Goal: Task Accomplishment & Management: Complete application form

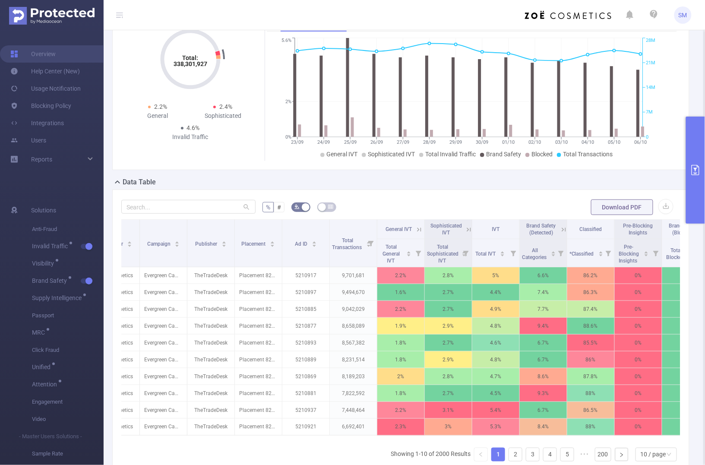
scroll to position [0, 116]
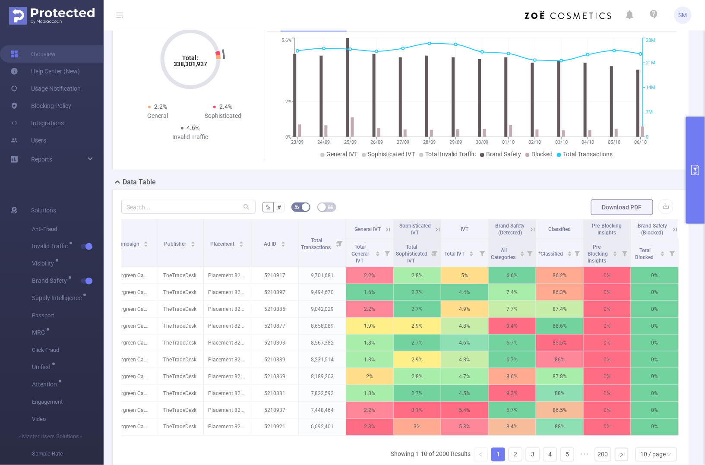
click at [529, 233] on icon at bounding box center [533, 230] width 8 height 8
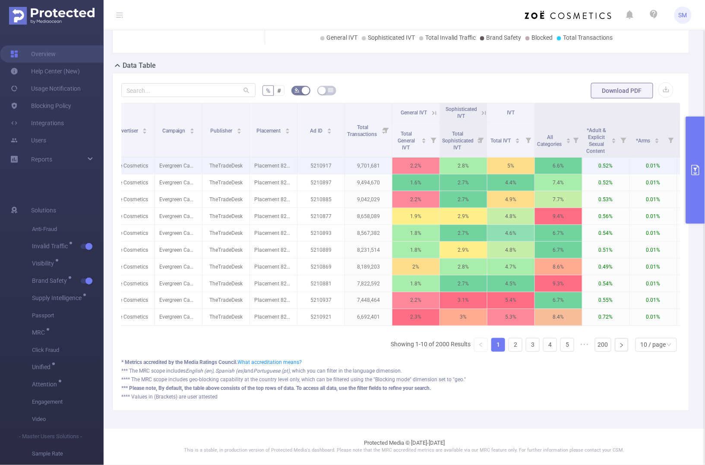
scroll to position [188, 0]
click at [692, 165] on icon "primary" at bounding box center [695, 170] width 8 height 10
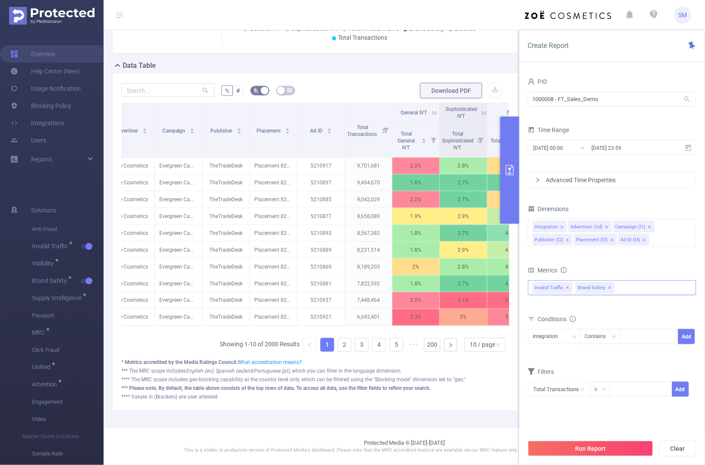
click at [566, 289] on span "✕" at bounding box center [567, 288] width 3 height 10
click at [611, 267] on div "Metrics" at bounding box center [612, 271] width 168 height 14
click at [607, 442] on button "Run Report" at bounding box center [590, 449] width 125 height 16
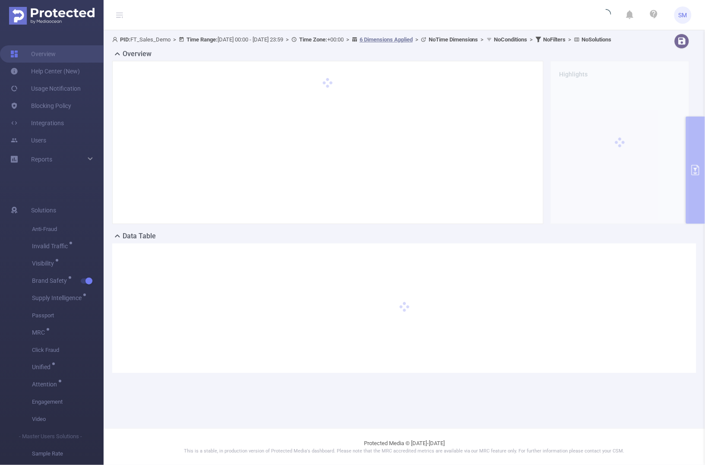
scroll to position [0, 0]
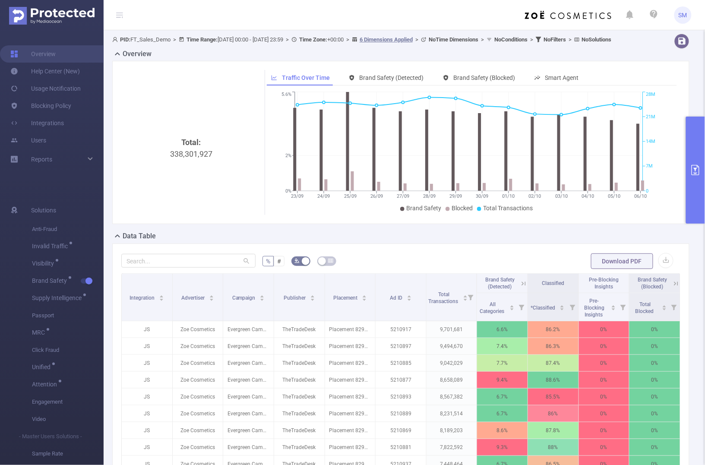
scroll to position [54, 0]
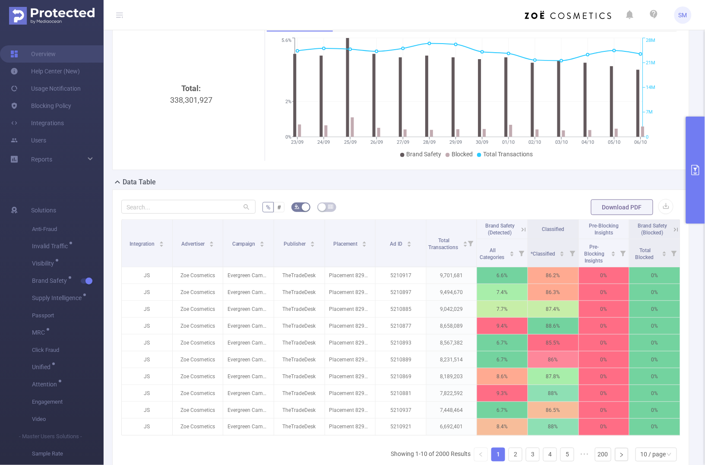
click at [520, 233] on icon at bounding box center [524, 230] width 8 height 8
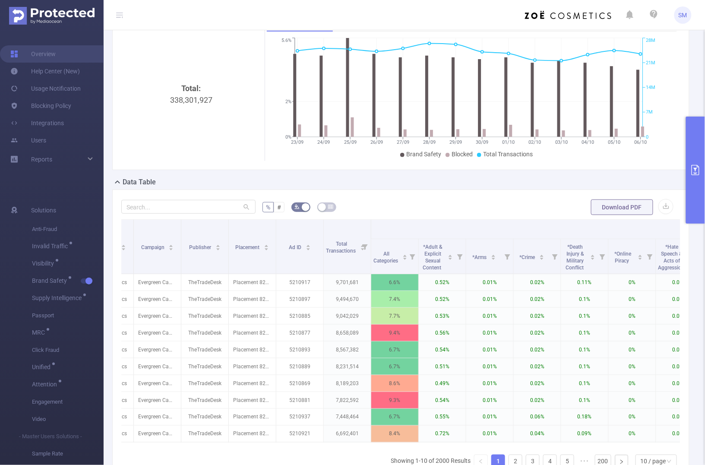
scroll to position [0, 87]
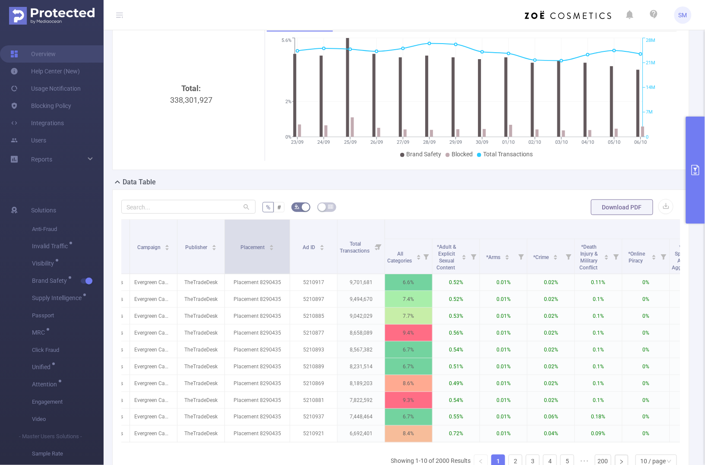
drag, startPoint x: 271, startPoint y: 279, endPoint x: 288, endPoint y: 277, distance: 17.8
click at [288, 274] on span at bounding box center [289, 247] width 4 height 54
click at [260, 251] on div "Placement" at bounding box center [257, 246] width 34 height 9
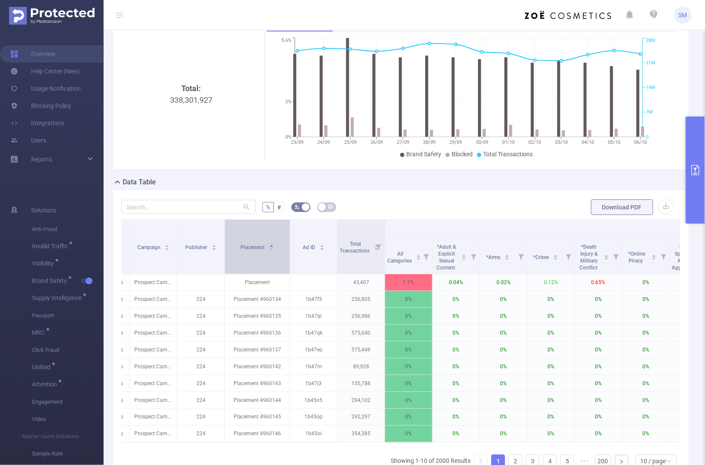
click at [260, 251] on div "Placement" at bounding box center [257, 246] width 34 height 9
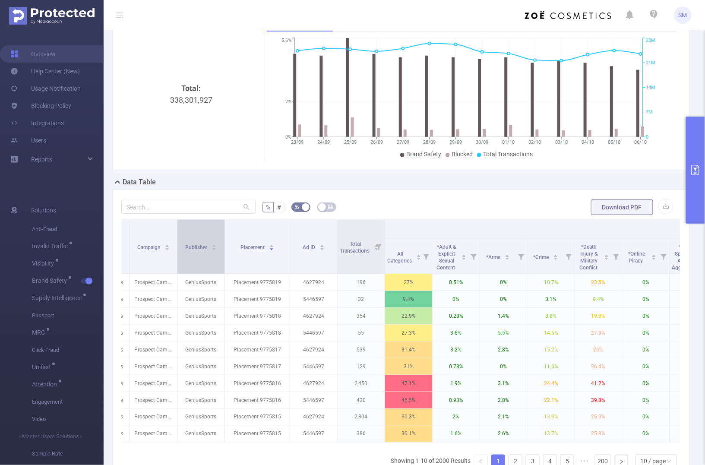
click at [210, 251] on div "Publisher" at bounding box center [201, 246] width 32 height 9
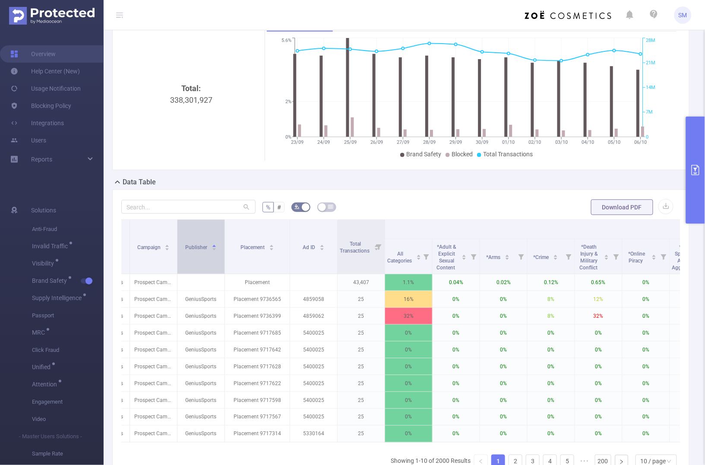
click at [210, 251] on div "Publisher" at bounding box center [201, 246] width 32 height 9
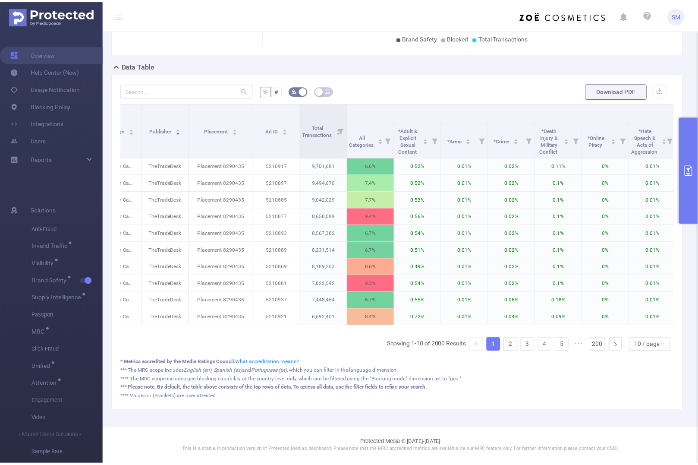
scroll to position [0, 123]
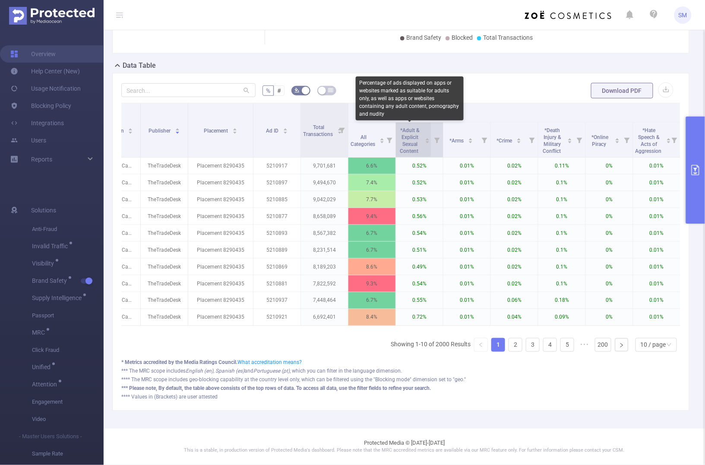
click at [410, 139] on span "*Adult & Explicit Sexual Content" at bounding box center [410, 140] width 20 height 27
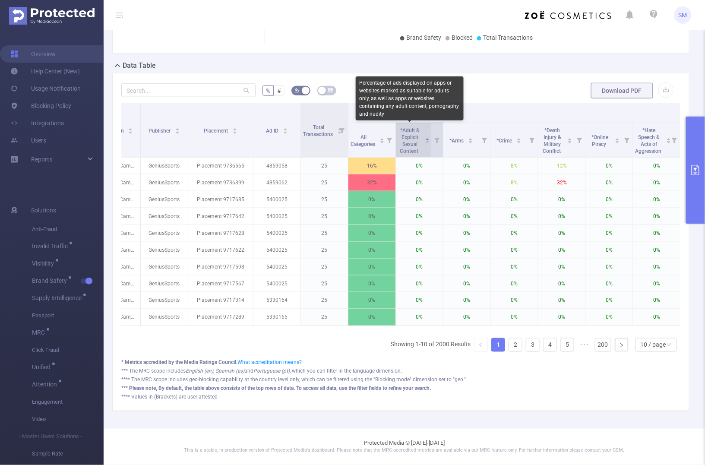
click at [410, 139] on span "*Adult & Explicit Sexual Content" at bounding box center [410, 140] width 20 height 27
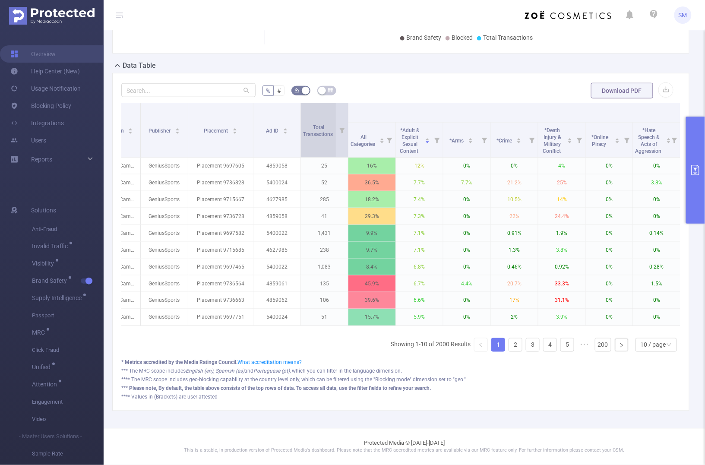
click at [323, 138] on div "Total Transactions" at bounding box center [322, 130] width 39 height 16
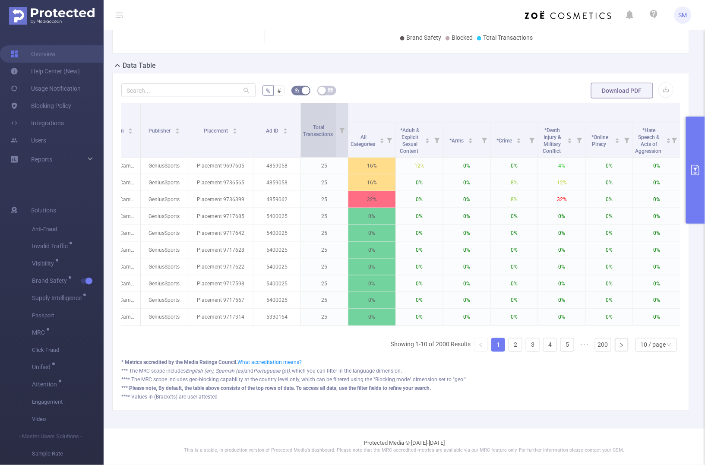
click at [323, 138] on div "Total Transactions" at bounding box center [322, 130] width 39 height 16
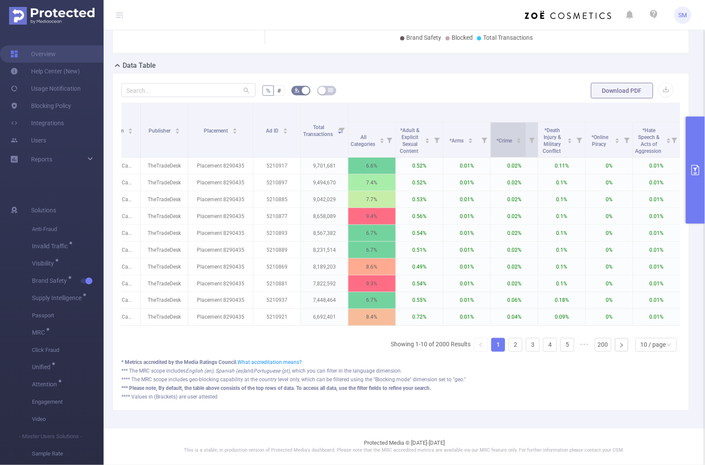
click at [517, 141] on div "*Crime" at bounding box center [508, 140] width 25 height 9
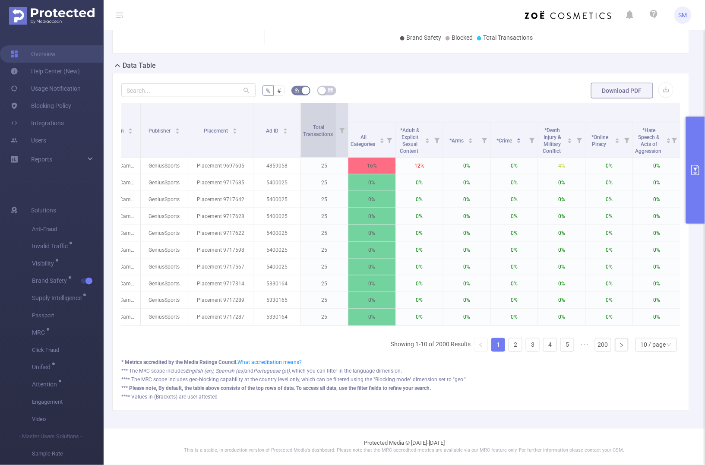
click at [324, 138] on div "Total Transactions" at bounding box center [322, 130] width 39 height 16
click at [328, 137] on div "Total Transactions" at bounding box center [322, 130] width 39 height 16
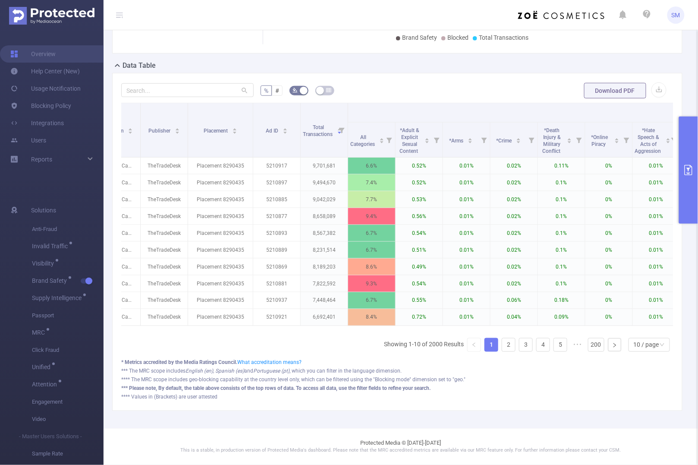
scroll to position [188, 0]
click at [646, 343] on div "10 / page" at bounding box center [646, 344] width 25 height 13
click at [642, 290] on li "20 / page" at bounding box center [642, 297] width 42 height 14
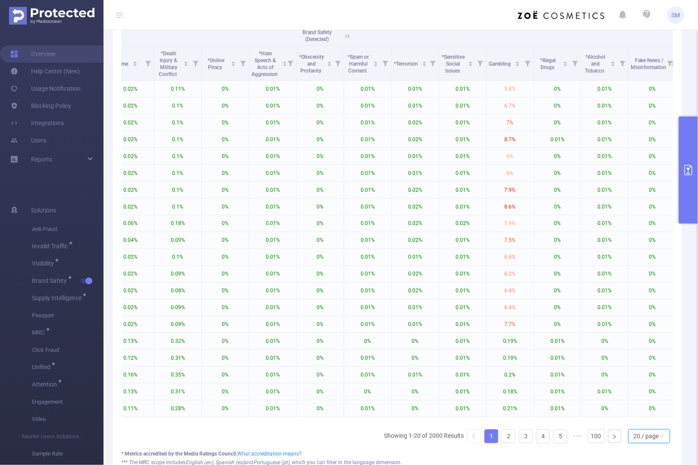
scroll to position [0, 662]
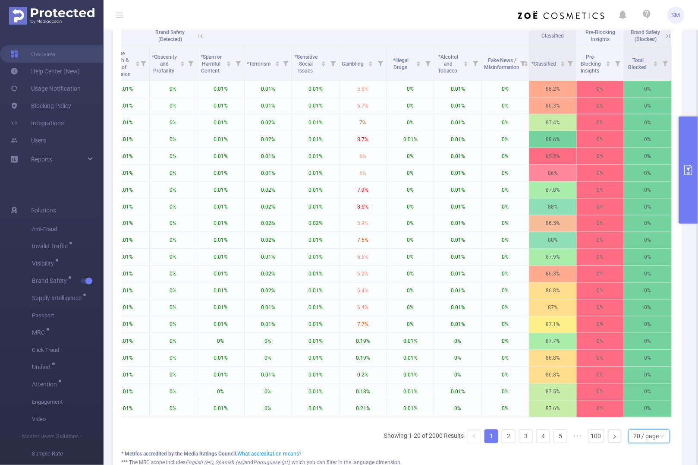
click at [197, 40] on icon at bounding box center [201, 36] width 8 height 8
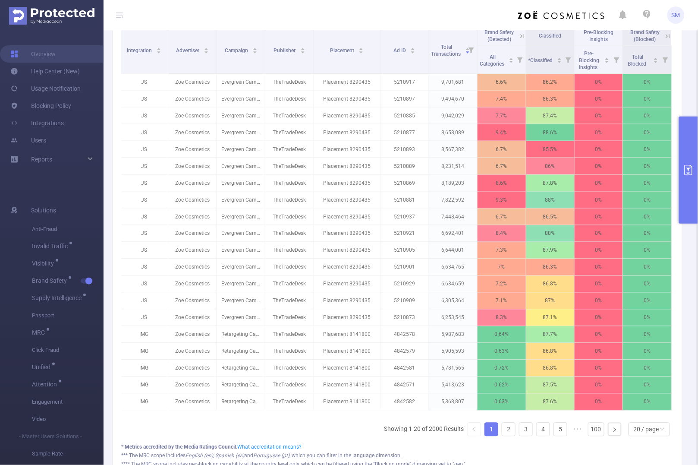
scroll to position [0, 1]
click at [667, 38] on icon at bounding box center [669, 36] width 4 height 4
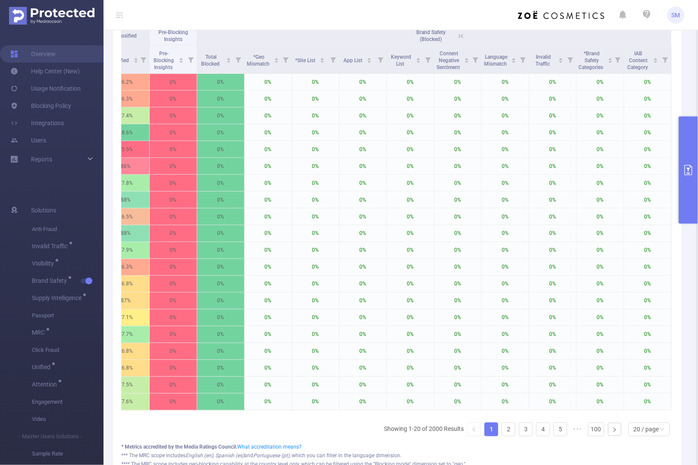
scroll to position [0, 425]
click at [449, 70] on span "Content Negative Sentiment" at bounding box center [449, 60] width 25 height 20
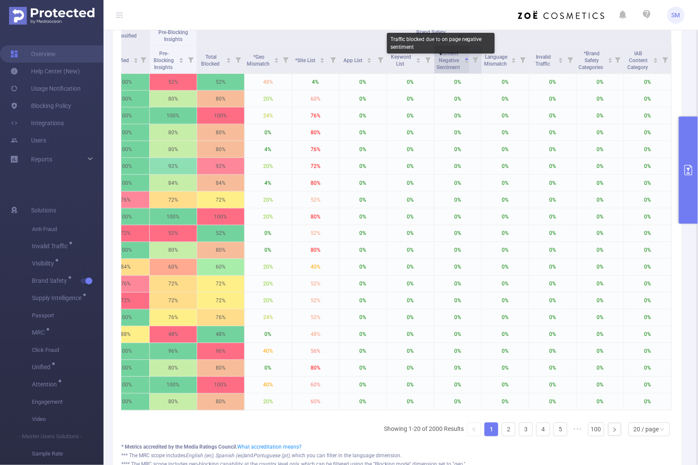
click at [449, 70] on span "Content Negative Sentiment" at bounding box center [449, 60] width 25 height 20
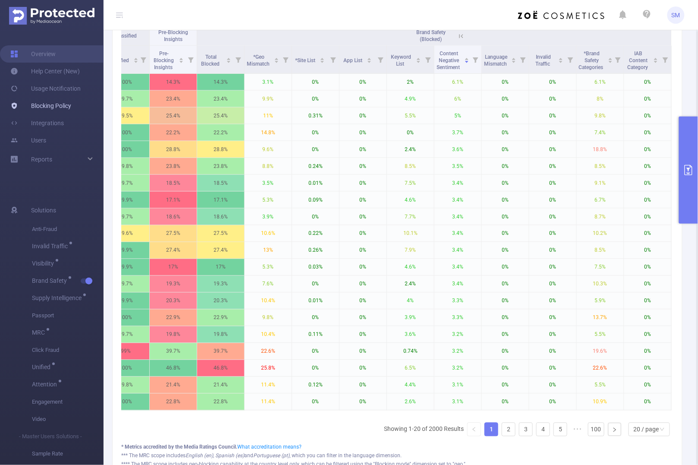
click at [52, 108] on link "Blocking Policy" at bounding box center [40, 105] width 61 height 17
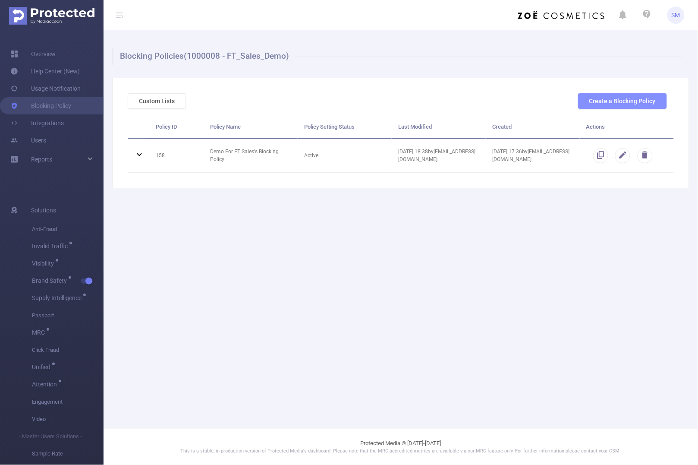
click at [616, 99] on button "Create a Blocking Policy" at bounding box center [622, 101] width 89 height 16
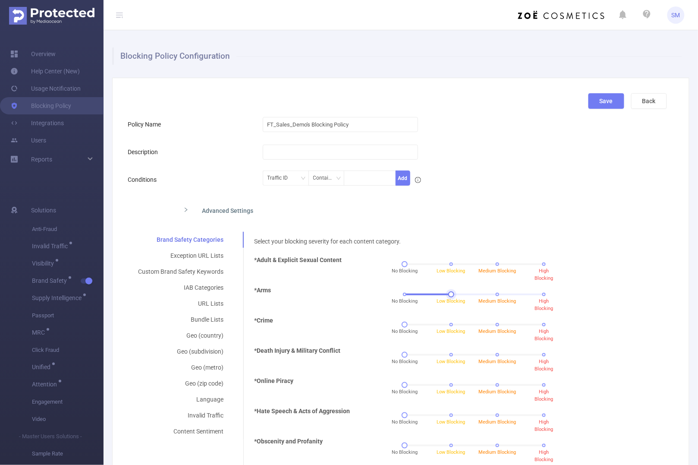
click at [448, 294] on div "No Blocking Low Blocking Medium Blocking High Blocking" at bounding box center [474, 294] width 139 height 5
click at [539, 268] on span "High Blocking" at bounding box center [544, 275] width 19 height 14
click at [491, 323] on div "No Blocking Low Blocking Medium Blocking High Blocking" at bounding box center [474, 324] width 139 height 5
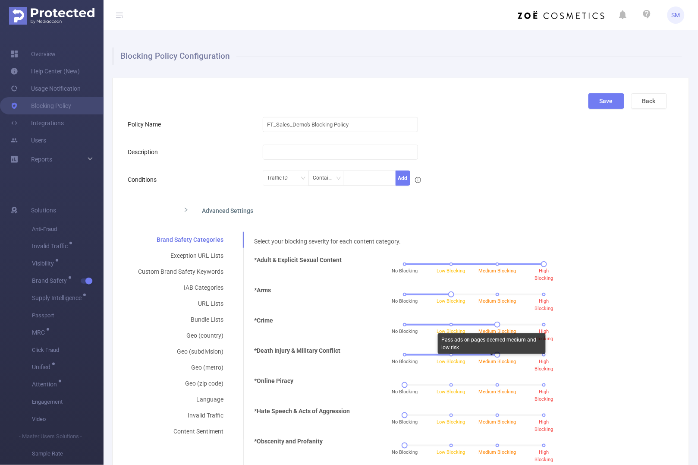
click at [447, 355] on div "Pass ads on pages deemed medium and low risk" at bounding box center [492, 345] width 108 height 24
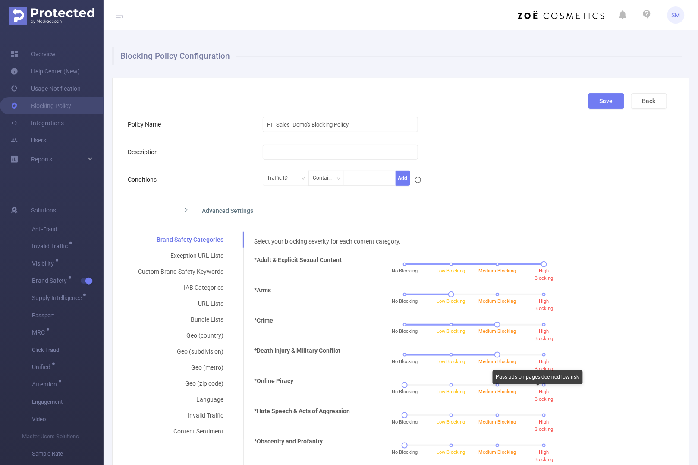
click at [538, 388] on div "No Blocking Low Blocking Medium Blocking High Blocking" at bounding box center [474, 387] width 241 height 23
click at [538, 385] on div "No Blocking Low Blocking Medium Blocking High Blocking" at bounding box center [474, 384] width 139 height 5
click at [536, 415] on div "No Blocking Low Blocking Medium Blocking High Blocking" at bounding box center [474, 415] width 139 height 5
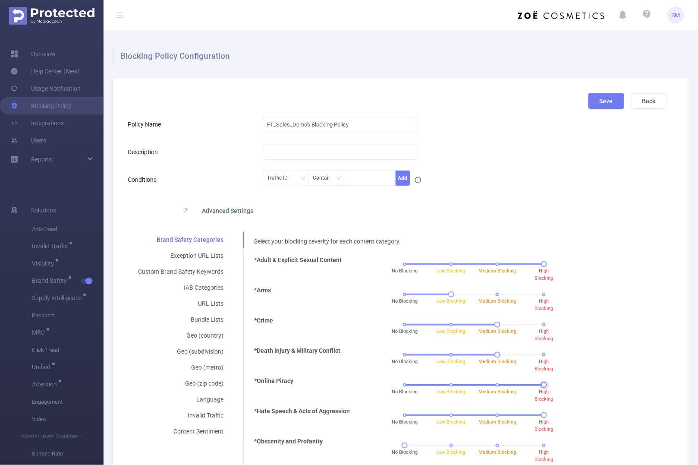
click at [405, 383] on div "No Blocking Low Blocking Medium Blocking High Blocking" at bounding box center [474, 384] width 139 height 5
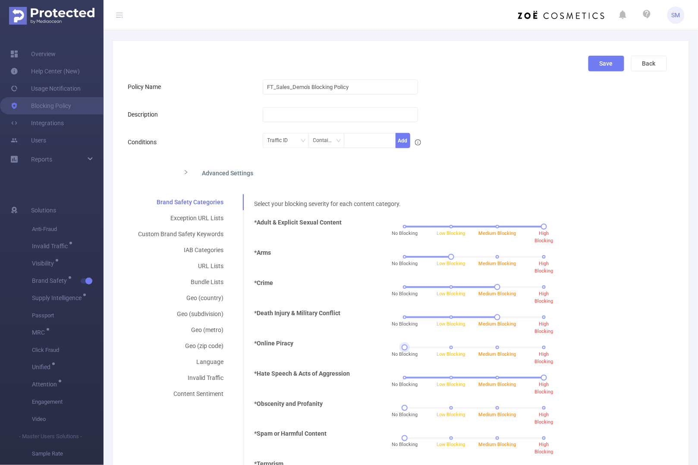
scroll to position [54, 0]
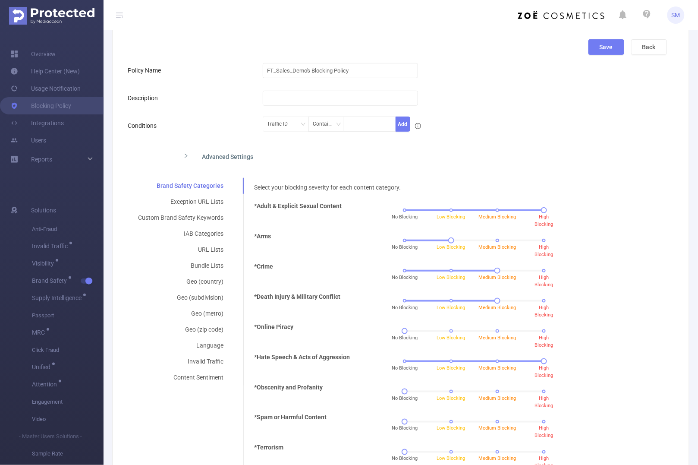
click at [445, 388] on div "No Blocking Low Blocking Medium Blocking High Blocking" at bounding box center [474, 394] width 241 height 23
click at [446, 393] on div "No Blocking Low Blocking Medium Blocking High Blocking" at bounding box center [474, 391] width 139 height 5
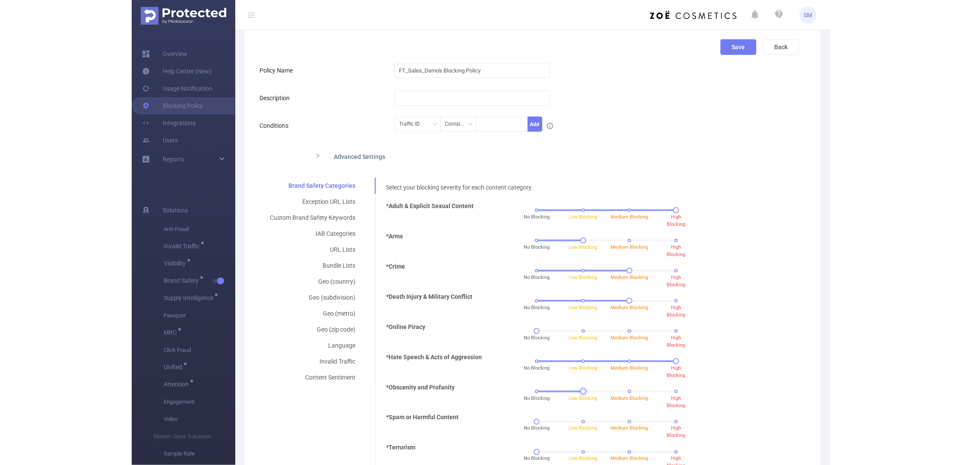
scroll to position [0, 0]
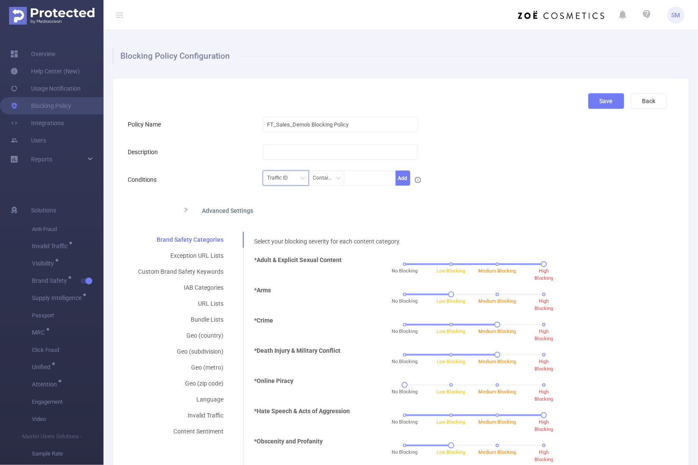
click at [300, 178] on icon "icon: down" at bounding box center [302, 178] width 5 height 5
click at [570, 197] on form "Policy Name FT_Sales_Demo's Blocking Policy Description Conditions Traffic ID C…" at bounding box center [397, 397] width 539 height 563
